Goal: Information Seeking & Learning: Find specific fact

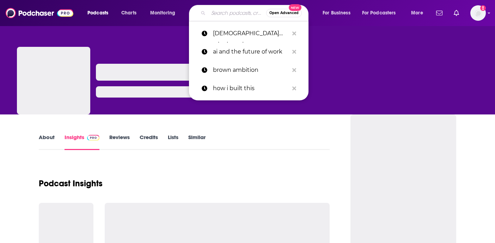
click at [220, 12] on input "Search podcasts, credits, & more..." at bounding box center [237, 12] width 58 height 11
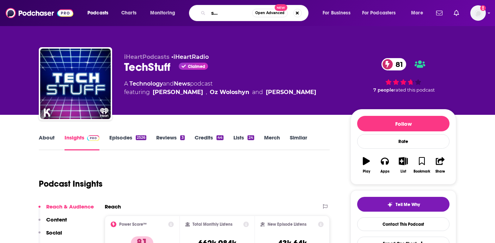
type input "enterprise security weekly"
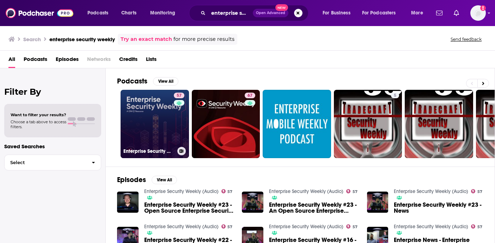
click at [147, 114] on link "57 Enterprise Security Weekly (Audio)" at bounding box center [155, 124] width 68 height 68
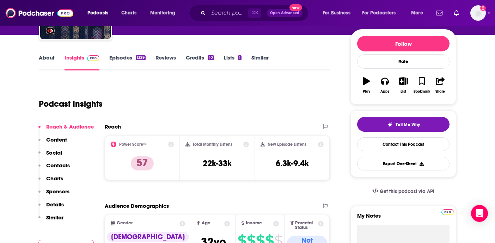
scroll to position [53, 0]
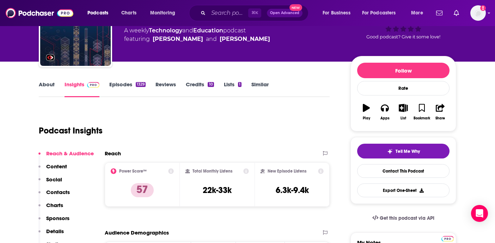
click at [120, 86] on link "Episodes 1329" at bounding box center [127, 89] width 36 height 16
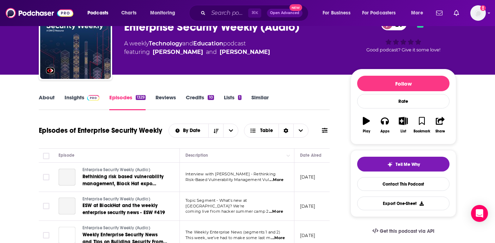
scroll to position [53, 0]
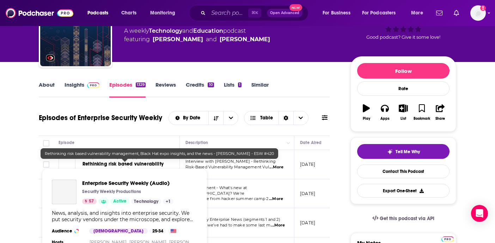
click at [133, 164] on span "Enterprise Security Weekly (Audio) Security Weekly Productions 57 Active Techno…" at bounding box center [124, 220] width 165 height 112
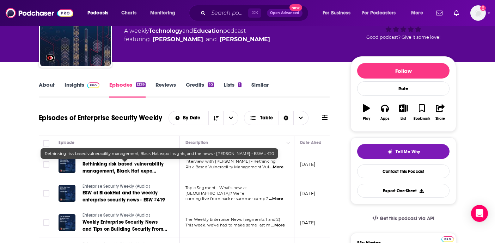
click at [141, 168] on link "Rethinking risk based vulnerability management, Black Hat expo insights, and th…" at bounding box center [125, 168] width 85 height 14
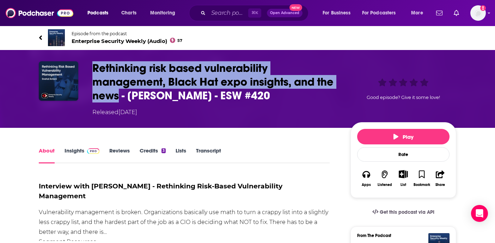
drag, startPoint x: 91, startPoint y: 67, endPoint x: 119, endPoint y: 100, distance: 43.1
click at [119, 100] on div "Rethinking risk based vulnerability management, Black Hat expo insights, and th…" at bounding box center [247, 88] width 417 height 55
copy h1 "Rethinking risk based vulnerability management, Black Hat expo insights, and th…"
